Goal: Find specific page/section: Find specific page/section

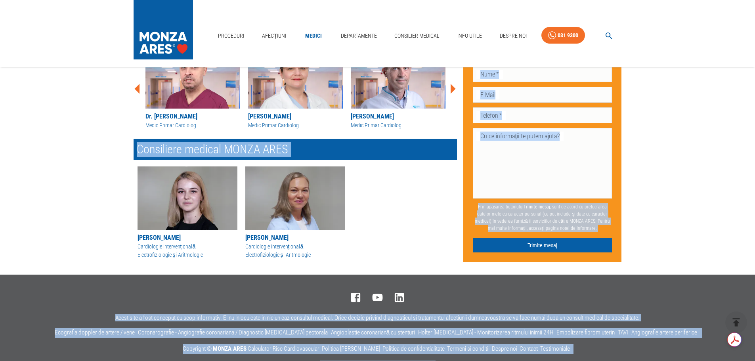
scroll to position [805, 0]
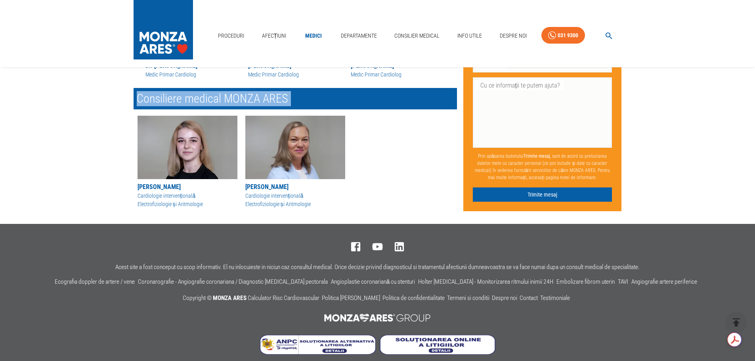
drag, startPoint x: 112, startPoint y: 73, endPoint x: 371, endPoint y: 170, distance: 276.5
click at [376, 164] on div "[PERSON_NAME] Cardiologie intervențională Electrofiziologie și Aritmologie [PER…" at bounding box center [295, 164] width 323 height 96
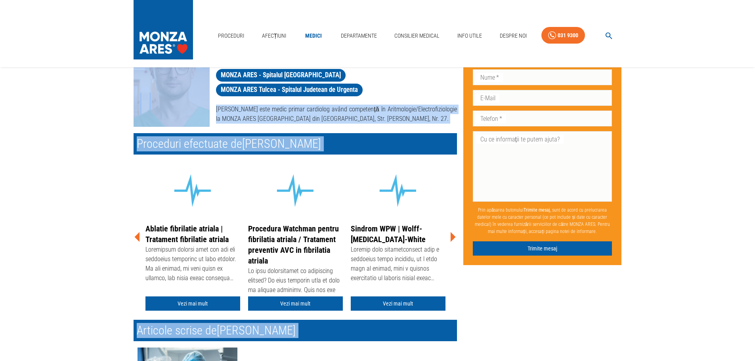
scroll to position [0, 0]
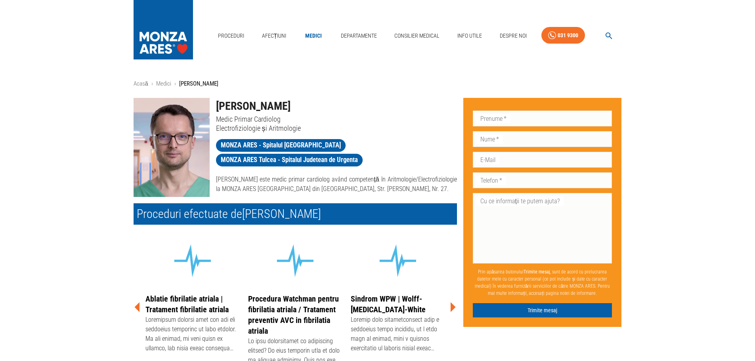
drag, startPoint x: 115, startPoint y: 50, endPoint x: 249, endPoint y: 88, distance: 138.9
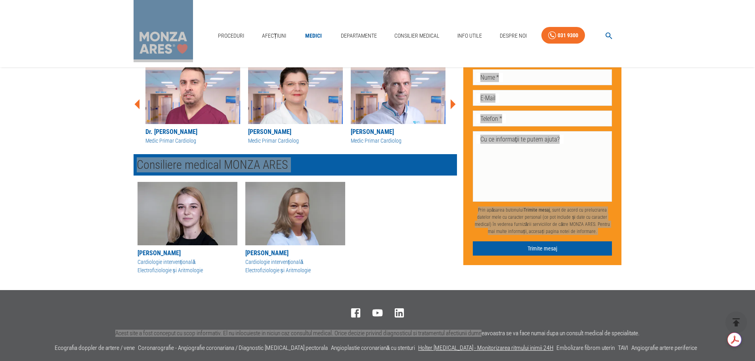
scroll to position [740, 0]
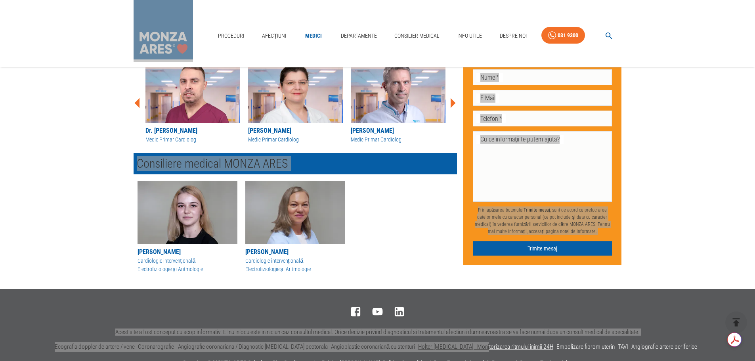
drag, startPoint x: 111, startPoint y: 18, endPoint x: 487, endPoint y: 339, distance: 494.2
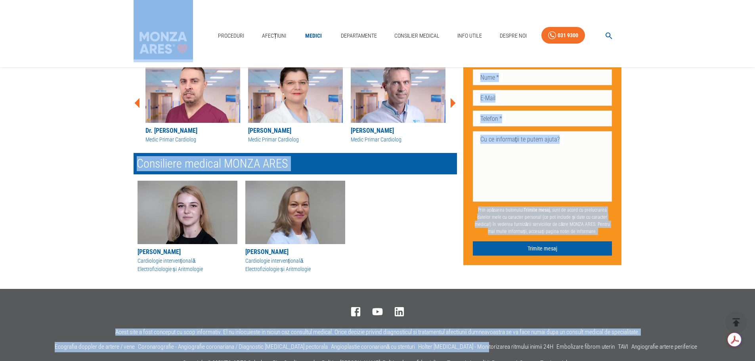
scroll to position [738, 0]
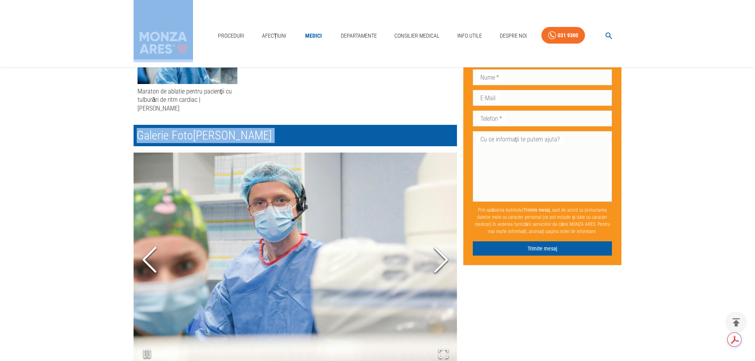
scroll to position [563, 0]
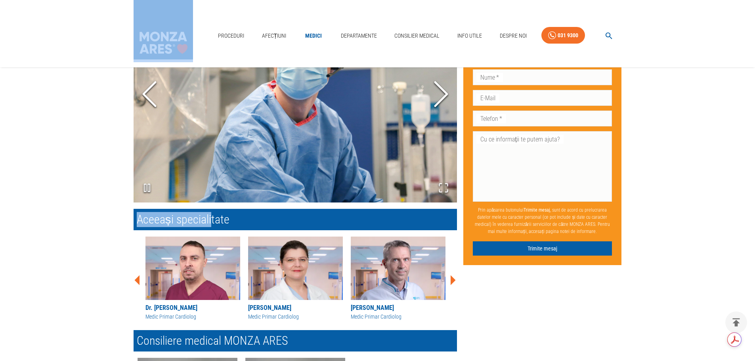
drag, startPoint x: 102, startPoint y: 2, endPoint x: 209, endPoint y: 206, distance: 230.6
click at [209, 206] on div "Proceduri Afecțiuni Medici Departamente Consilier Medical Info Utile Despre Noi…" at bounding box center [377, 24] width 755 height 1174
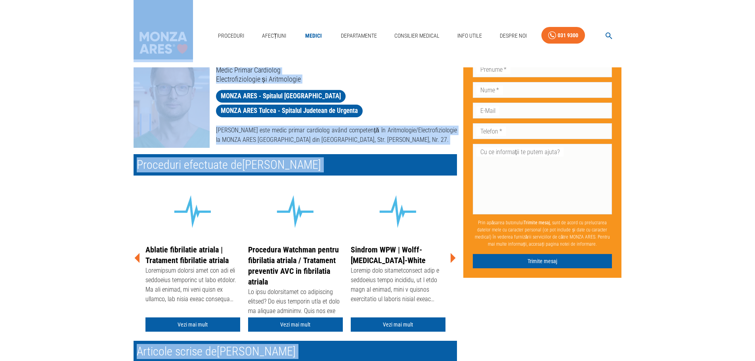
scroll to position [0, 0]
